Goal: Task Accomplishment & Management: Complete application form

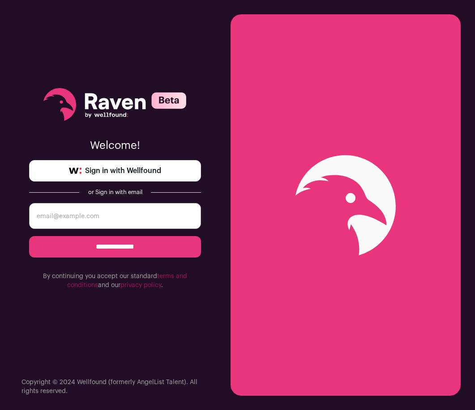
click at [104, 230] on form "**********" at bounding box center [115, 246] width 172 height 87
click at [102, 221] on input "email" at bounding box center [115, 216] width 172 height 26
type input "ronald.dahlgren@gmail.com"
click at [105, 255] on input "**********" at bounding box center [115, 246] width 172 height 21
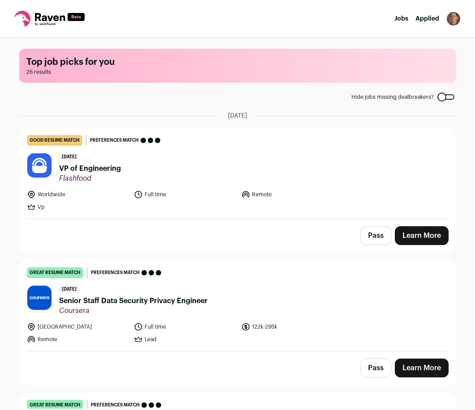
scroll to position [46, 0]
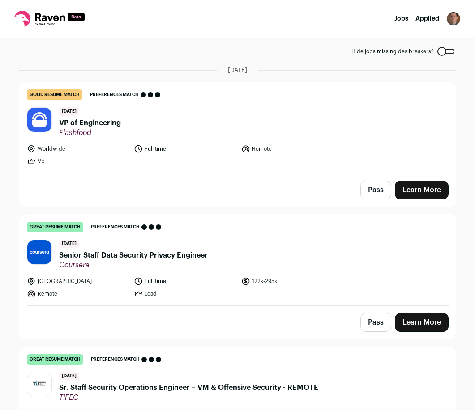
click at [112, 255] on span "Senior Staff Data Security Privacy Engineer" at bounding box center [133, 255] width 149 height 11
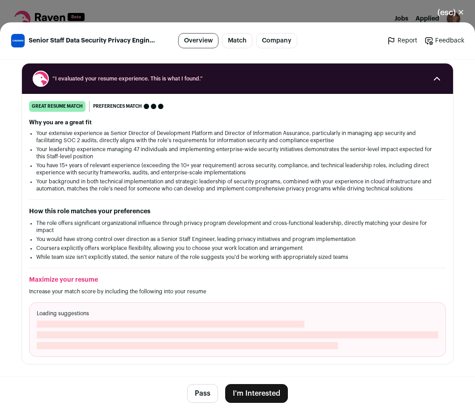
scroll to position [183, 0]
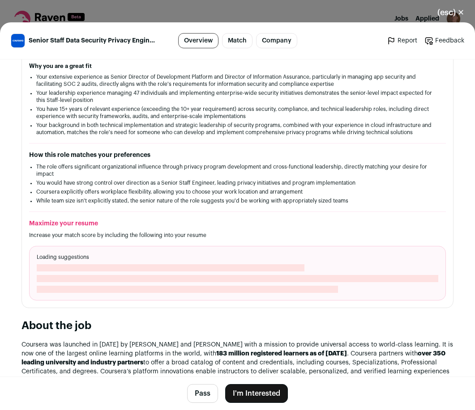
click at [270, 390] on button "I'm Interested" at bounding box center [256, 393] width 63 height 19
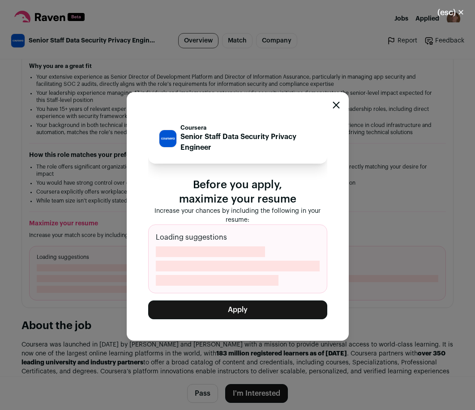
click at [242, 313] on button "Apply" at bounding box center [237, 310] width 179 height 19
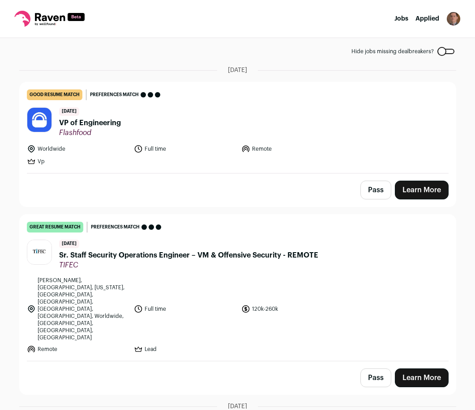
click at [91, 124] on span "VP of Engineering" at bounding box center [90, 123] width 62 height 11
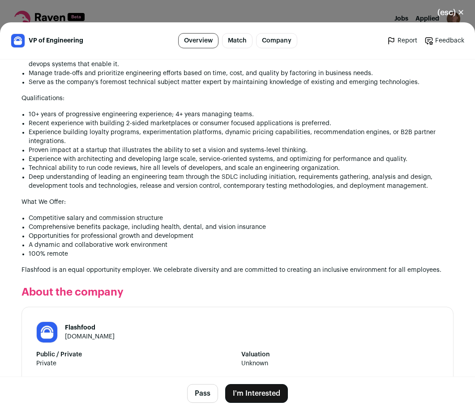
scroll to position [826, 0]
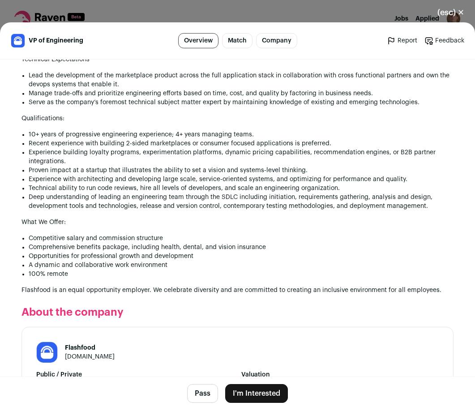
click at [279, 393] on button "I'm Interested" at bounding box center [256, 393] width 63 height 19
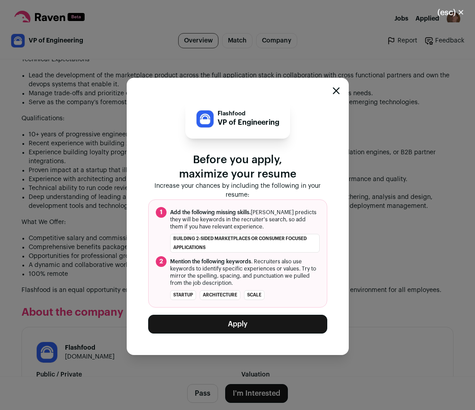
click at [247, 327] on button "Apply" at bounding box center [237, 324] width 179 height 19
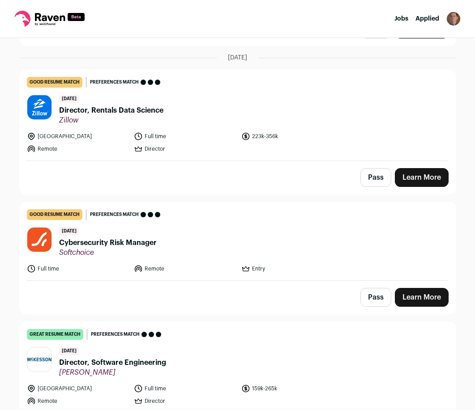
scroll to position [548, 0]
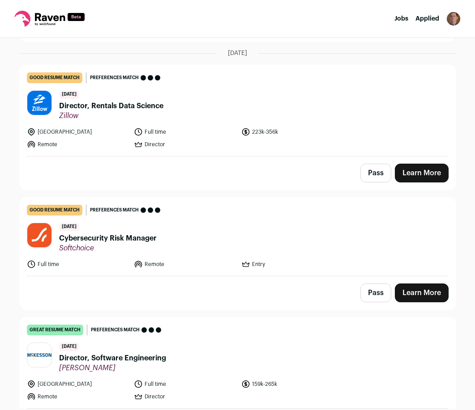
click at [423, 164] on link "Learn More" at bounding box center [422, 173] width 54 height 19
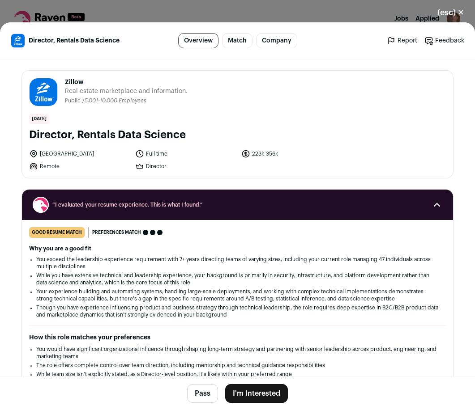
scroll to position [826, 0]
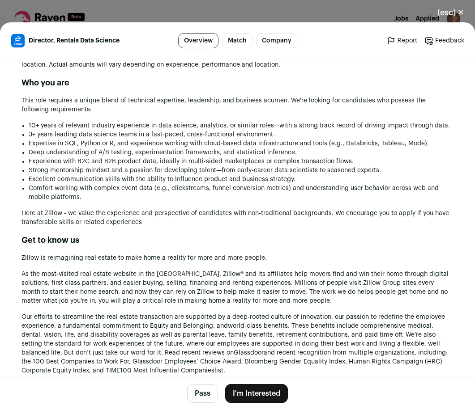
click at [268, 398] on button "I'm Interested" at bounding box center [256, 393] width 63 height 19
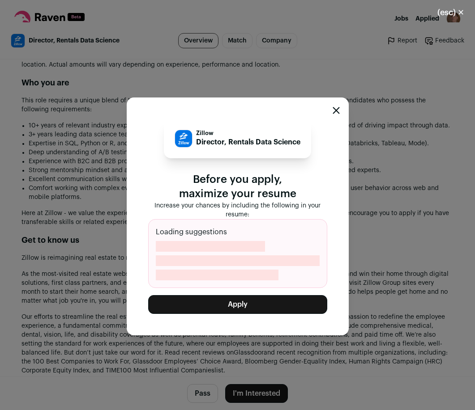
scroll to position [825, 0]
click at [244, 305] on button "Apply" at bounding box center [237, 304] width 179 height 19
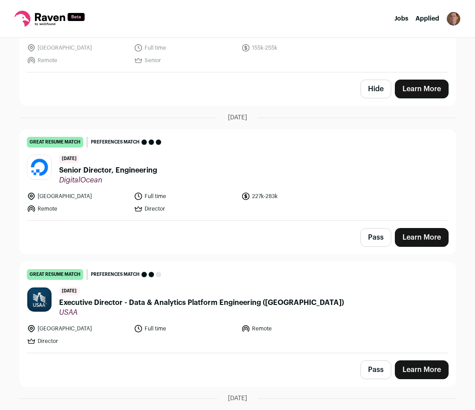
scroll to position [528, 0]
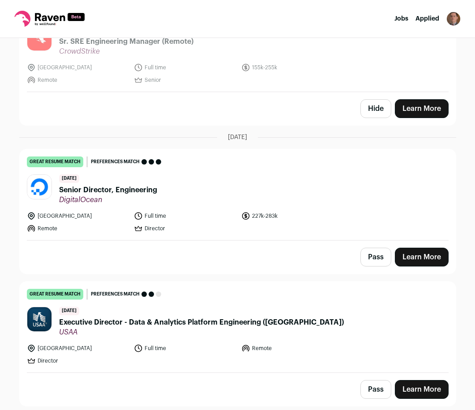
click at [405, 251] on link "Learn More" at bounding box center [422, 257] width 54 height 19
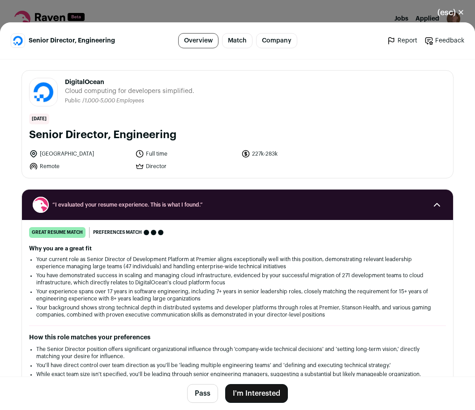
scroll to position [825, 0]
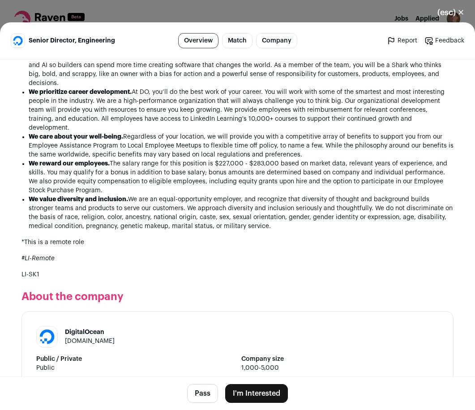
click at [262, 394] on button "I'm Interested" at bounding box center [256, 393] width 63 height 19
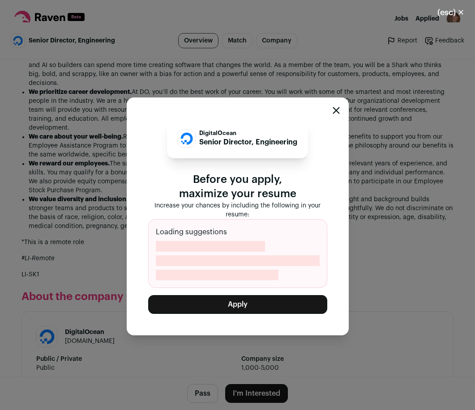
click at [234, 305] on button "Apply" at bounding box center [237, 304] width 179 height 19
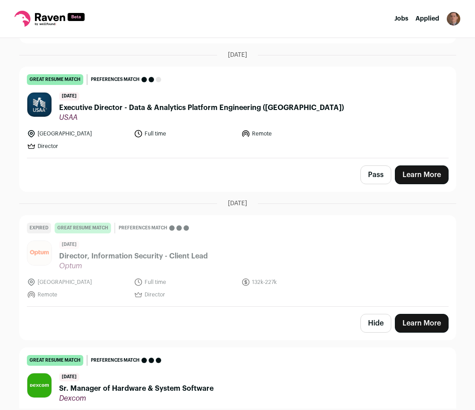
scroll to position [619, 0]
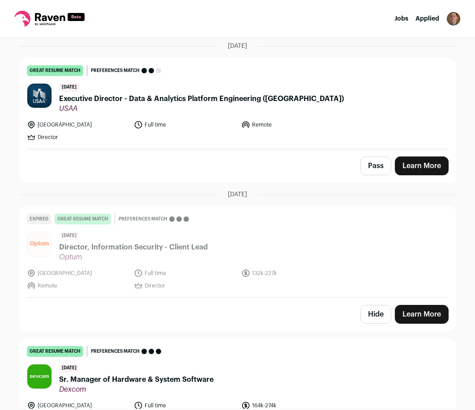
click at [166, 98] on span "Executive Director - Data & Analytics Platform Engineering ([GEOGRAPHIC_DATA])" at bounding box center [201, 99] width 285 height 11
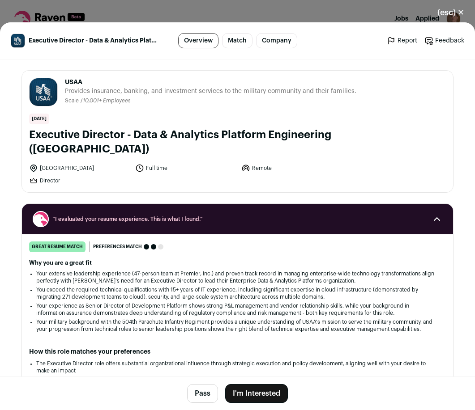
scroll to position [825, 0]
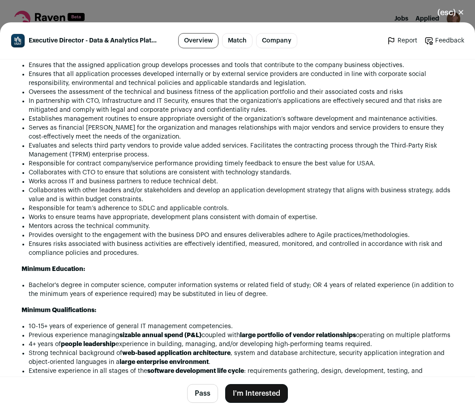
click at [266, 393] on button "I'm Interested" at bounding box center [256, 393] width 63 height 19
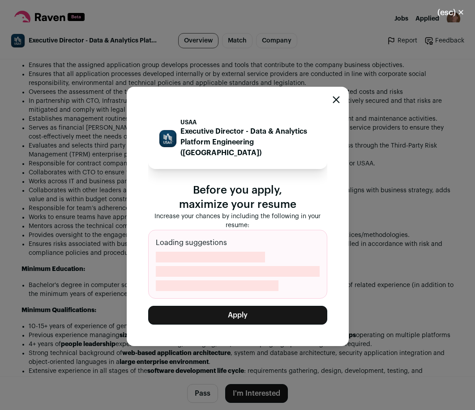
click at [242, 310] on button "Apply" at bounding box center [237, 315] width 179 height 19
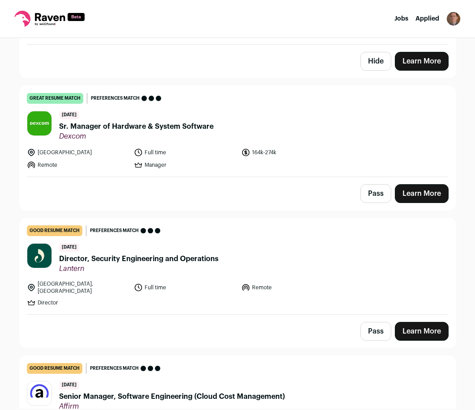
scroll to position [710, 0]
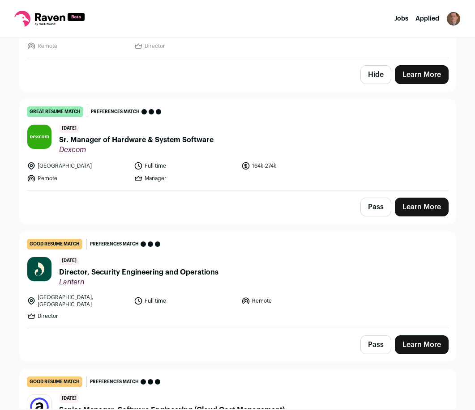
click at [111, 139] on span "Sr. Manager of Hardware & System Software" at bounding box center [136, 140] width 154 height 11
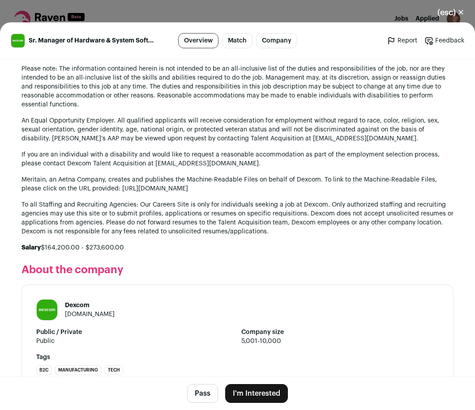
scroll to position [1026, 0]
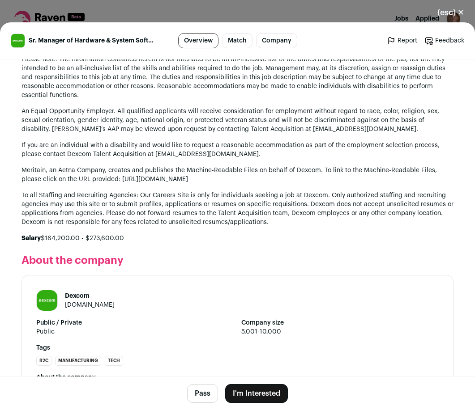
click at [256, 390] on button "I'm Interested" at bounding box center [256, 393] width 63 height 19
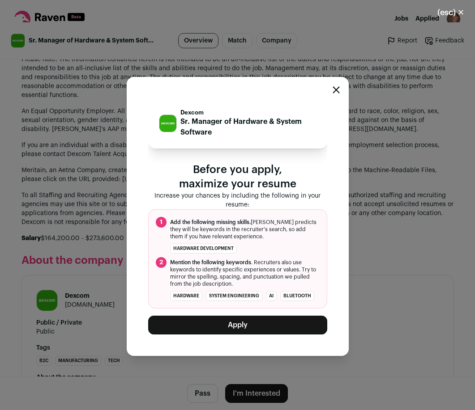
click at [231, 323] on button "Apply" at bounding box center [237, 325] width 179 height 19
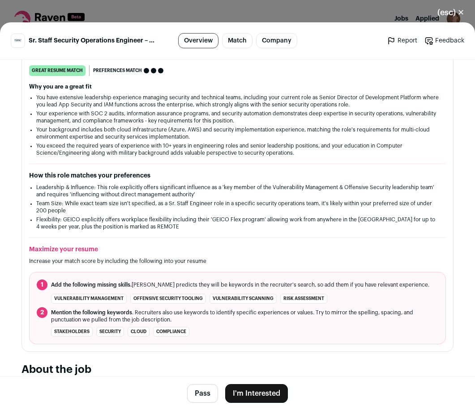
scroll to position [274, 0]
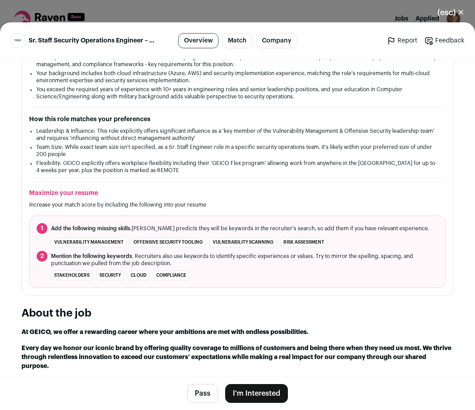
click at [263, 390] on button "I'm Interested" at bounding box center [256, 393] width 63 height 19
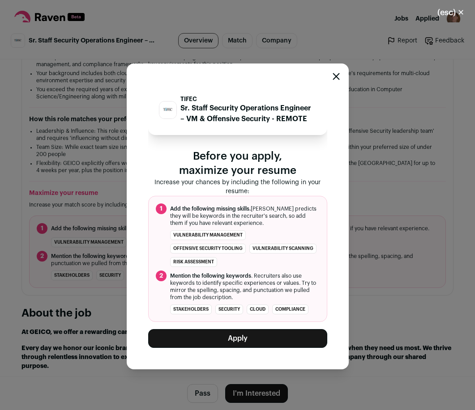
click at [256, 338] on button "Apply" at bounding box center [237, 338] width 179 height 19
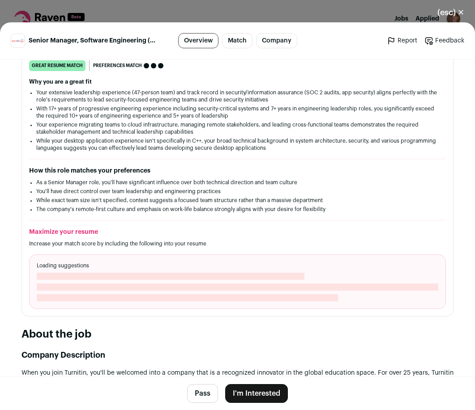
scroll to position [183, 0]
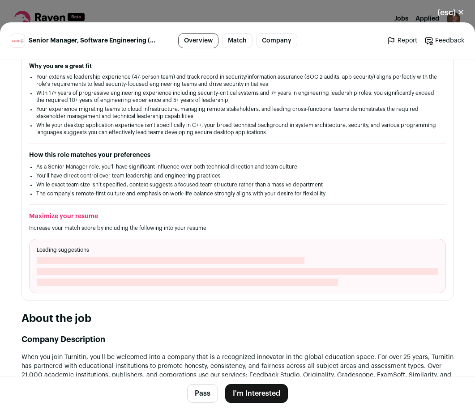
click at [249, 394] on button "I'm Interested" at bounding box center [256, 393] width 63 height 19
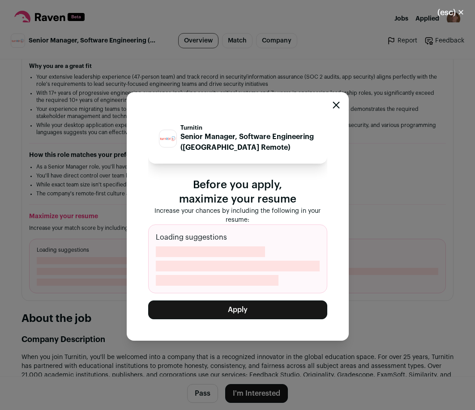
click at [227, 309] on button "Apply" at bounding box center [237, 310] width 179 height 19
